Goal: Contribute content: Contribute content

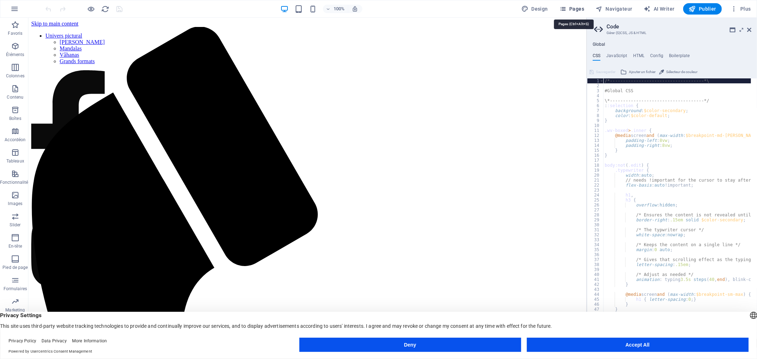
click at [575, 9] on span "Pages" at bounding box center [571, 8] width 25 height 7
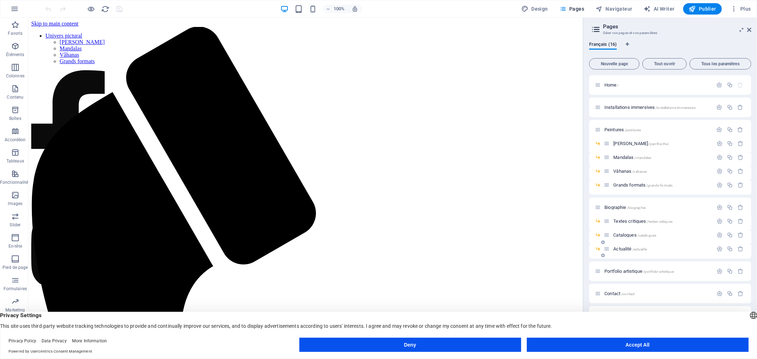
click at [616, 246] on div "Actualité /actualite" at bounding box center [657, 249] width 109 height 8
click at [616, 246] on span "Actualité /actualite" at bounding box center [630, 248] width 34 height 5
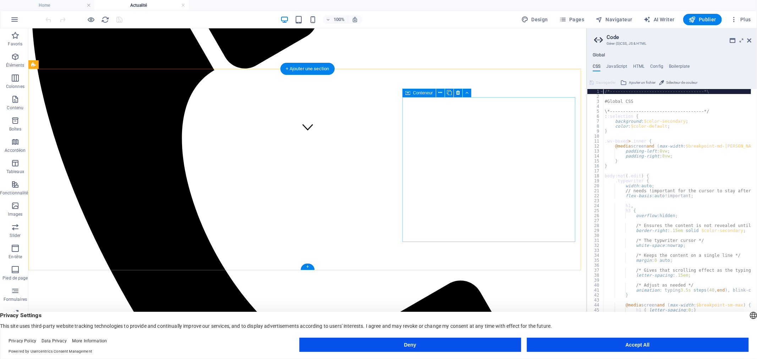
scroll to position [214, 0]
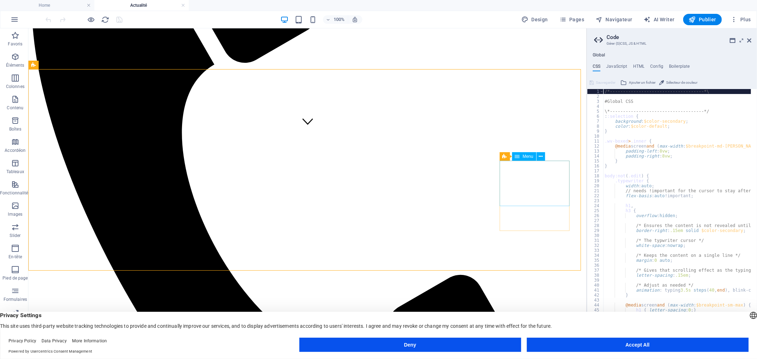
scroll to position [197, 0]
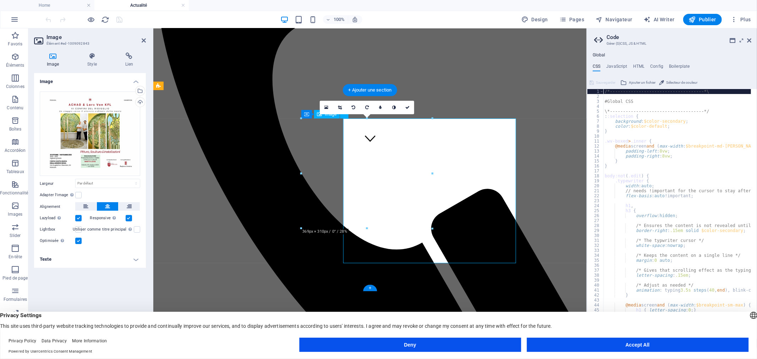
scroll to position [179, 0]
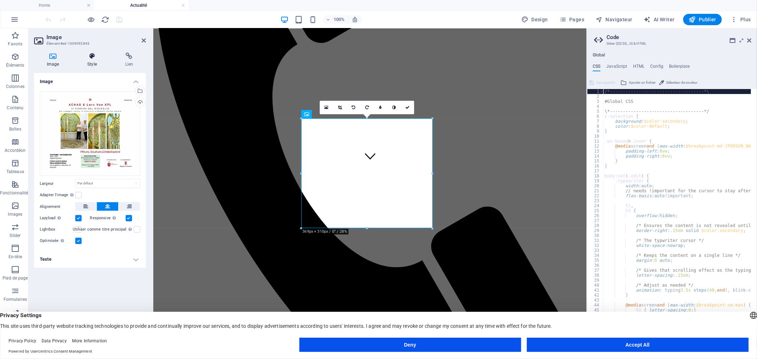
click at [93, 58] on icon at bounding box center [91, 55] width 35 height 7
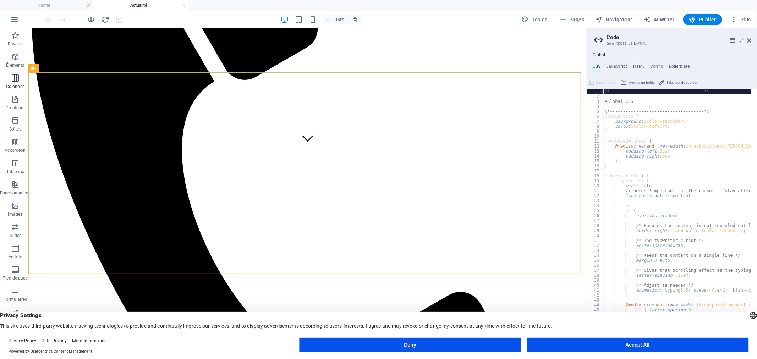
click at [16, 80] on icon "button" at bounding box center [15, 78] width 9 height 9
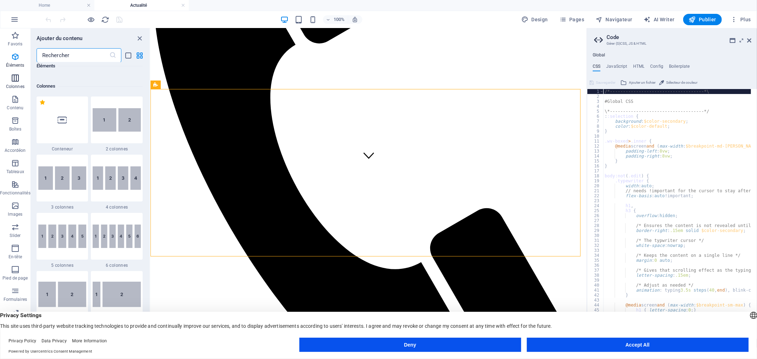
scroll to position [351, 0]
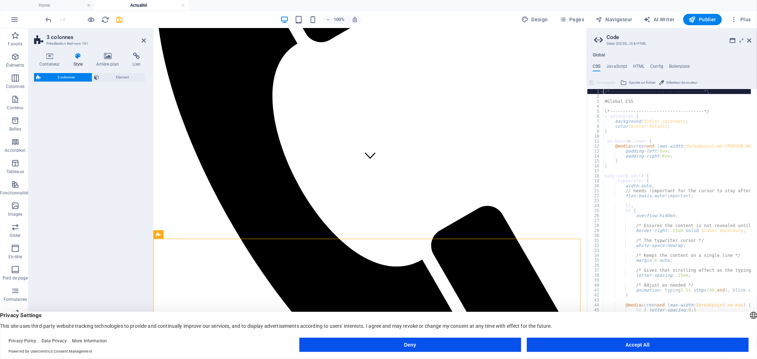
select select "rem"
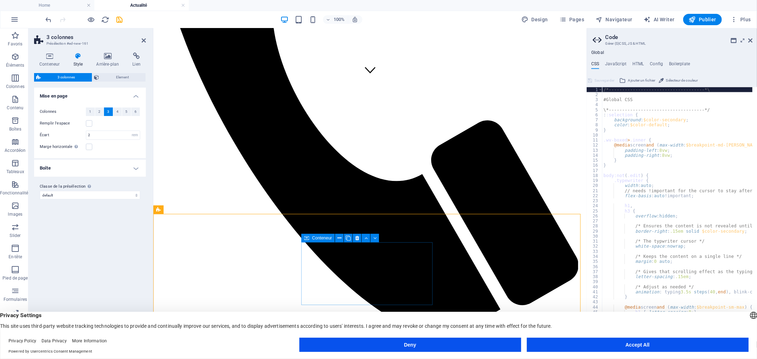
scroll to position [276, 0]
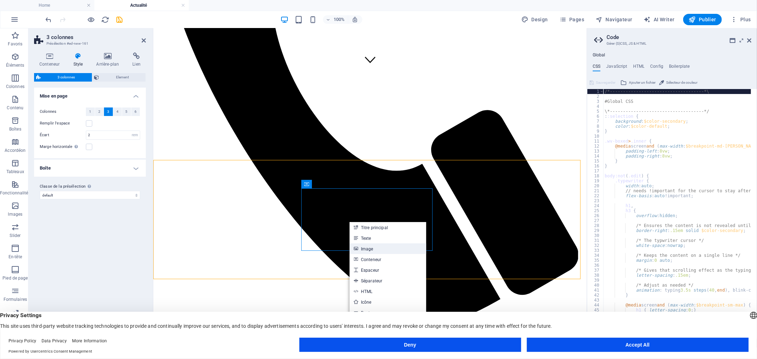
click at [364, 248] on link "Image" at bounding box center [387, 248] width 77 height 11
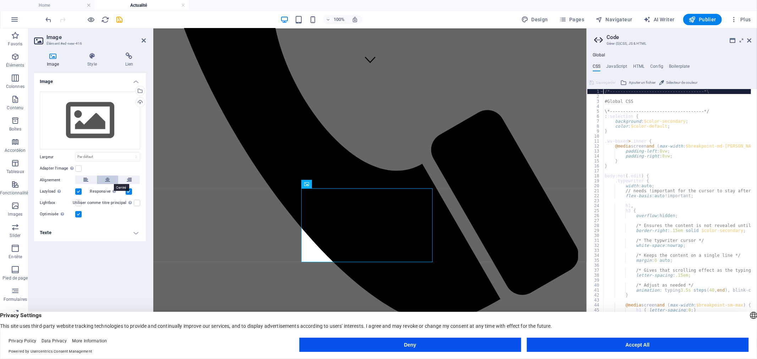
click at [107, 181] on icon at bounding box center [107, 180] width 5 height 9
click at [140, 100] on div "Téléverser" at bounding box center [139, 103] width 11 height 11
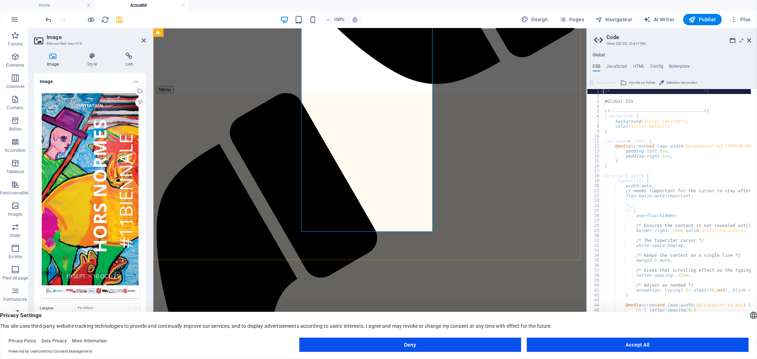
scroll to position [514, 0]
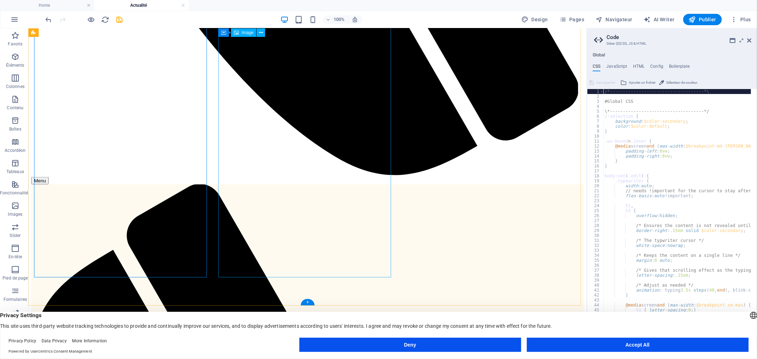
scroll to position [470, 0]
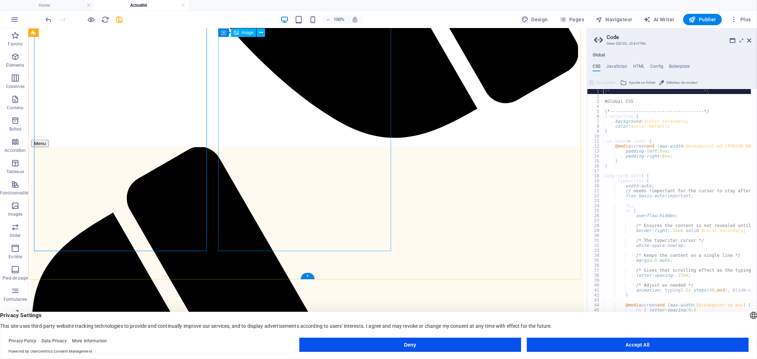
scroll to position [637, 0]
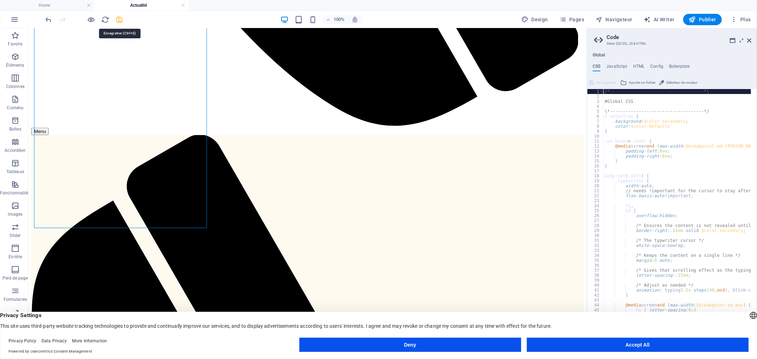
click at [118, 19] on icon "save" at bounding box center [120, 20] width 8 height 8
click at [649, 339] on button "Accept All" at bounding box center [637, 345] width 222 height 14
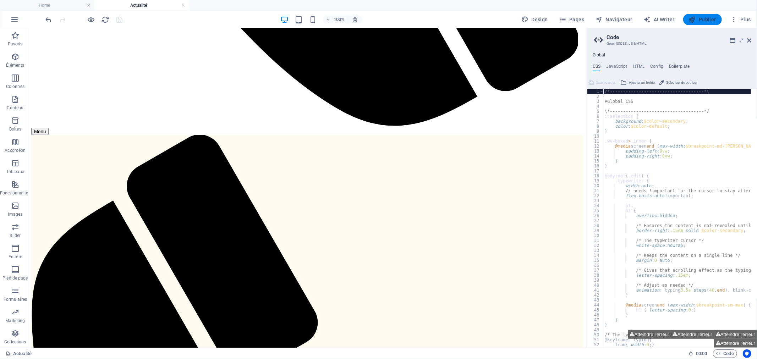
click at [708, 19] on span "Publier" at bounding box center [701, 19] width 27 height 7
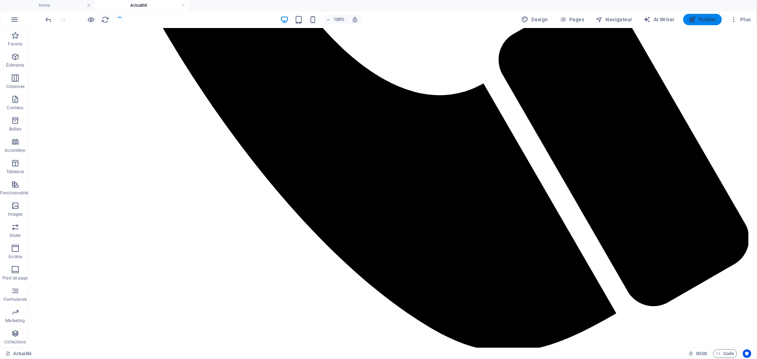
scroll to position [641, 0]
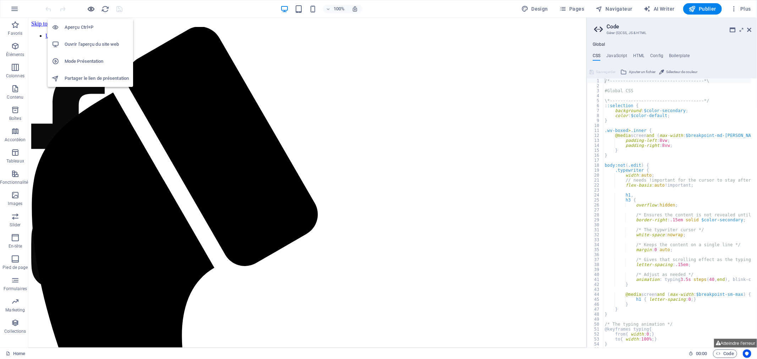
click at [89, 9] on icon "button" at bounding box center [91, 9] width 8 height 8
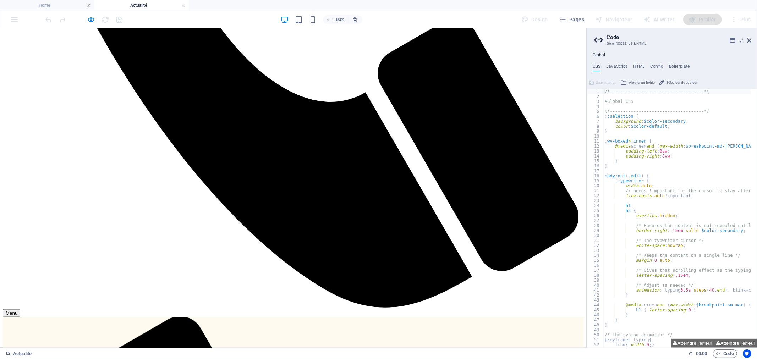
scroll to position [492, 0]
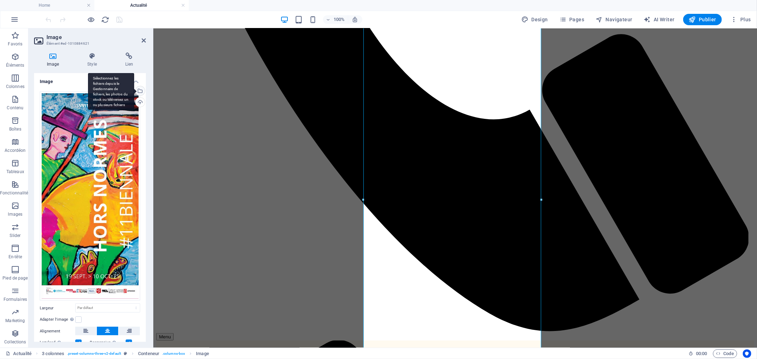
click at [134, 90] on div "Sélectionnez les fichiers depuis le Gestionnaire de fichiers, les photos du sto…" at bounding box center [111, 91] width 46 height 37
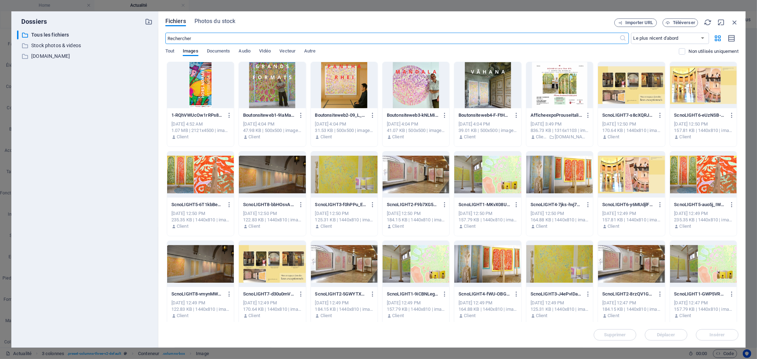
scroll to position [452, 0]
click at [67, 57] on p "www.achao.fr" at bounding box center [85, 56] width 108 height 8
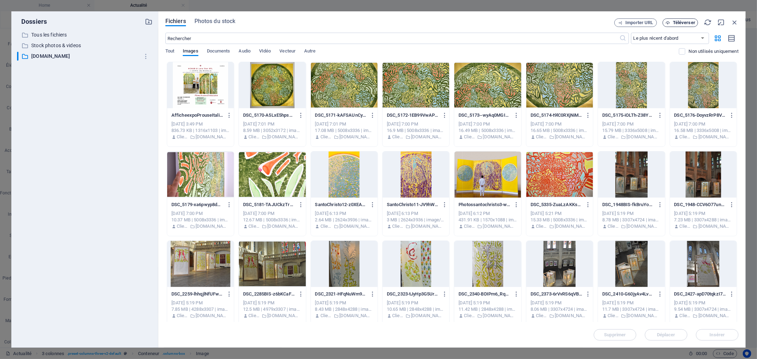
click at [690, 22] on span "Téléverser" at bounding box center [683, 23] width 22 height 4
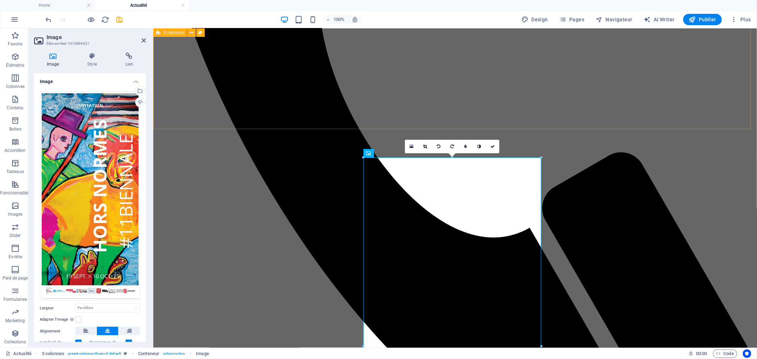
scroll to position [256, 0]
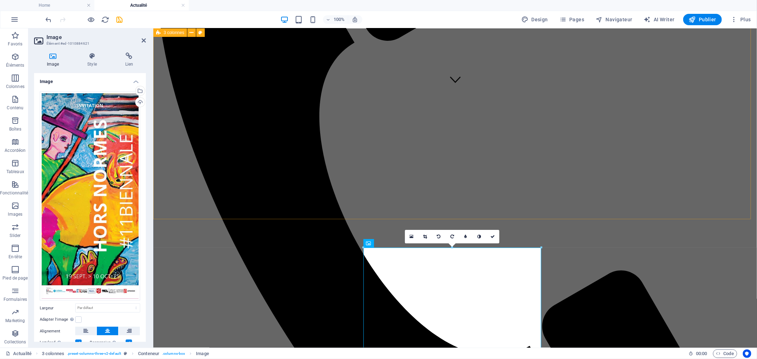
drag, startPoint x: 123, startPoint y: 18, endPoint x: 531, endPoint y: 247, distance: 468.0
click at [533, 247] on section "Favoris Éléments Colonnes Contenu Boîtes Accordéon Tableaux Fonctionnalités Ima…" at bounding box center [378, 187] width 757 height 319
click at [495, 234] on link at bounding box center [492, 236] width 13 height 13
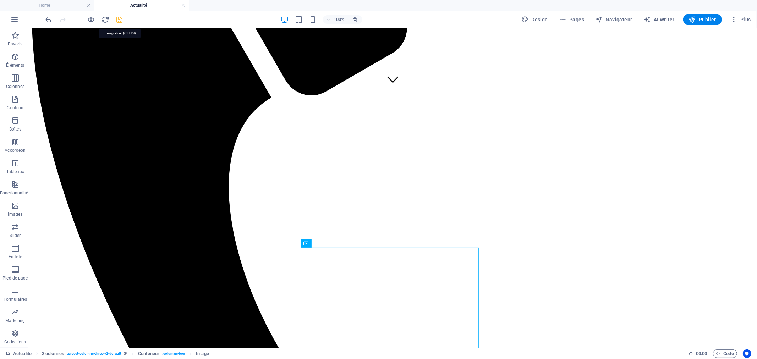
click at [117, 19] on icon "save" at bounding box center [120, 20] width 8 height 8
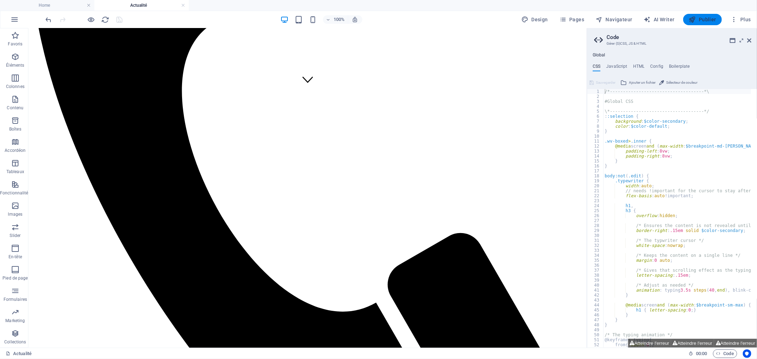
click at [708, 19] on span "Publier" at bounding box center [701, 19] width 27 height 7
